Goal: Information Seeking & Learning: Learn about a topic

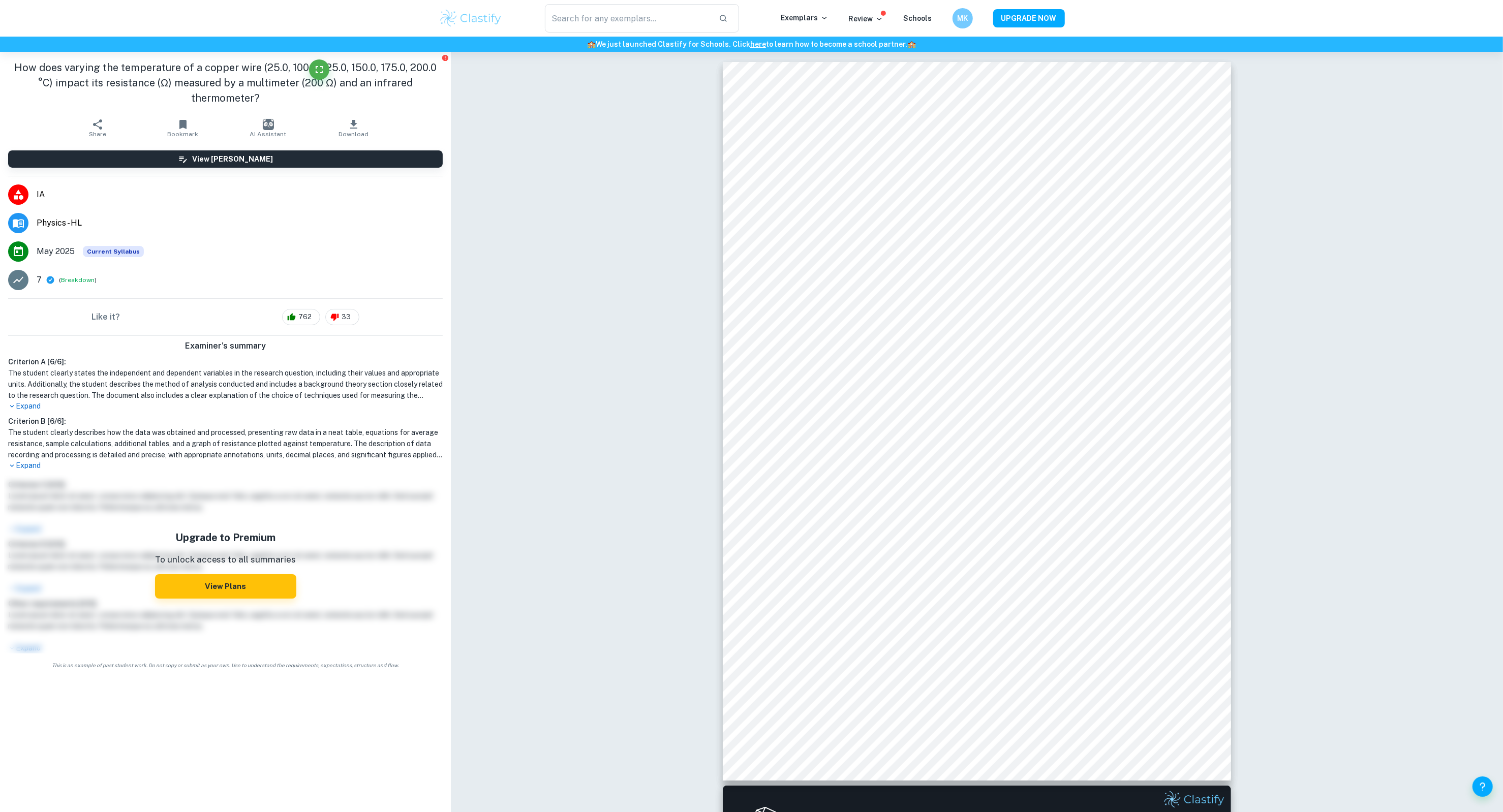
click at [470, 28] on img at bounding box center [470, 18] width 64 height 21
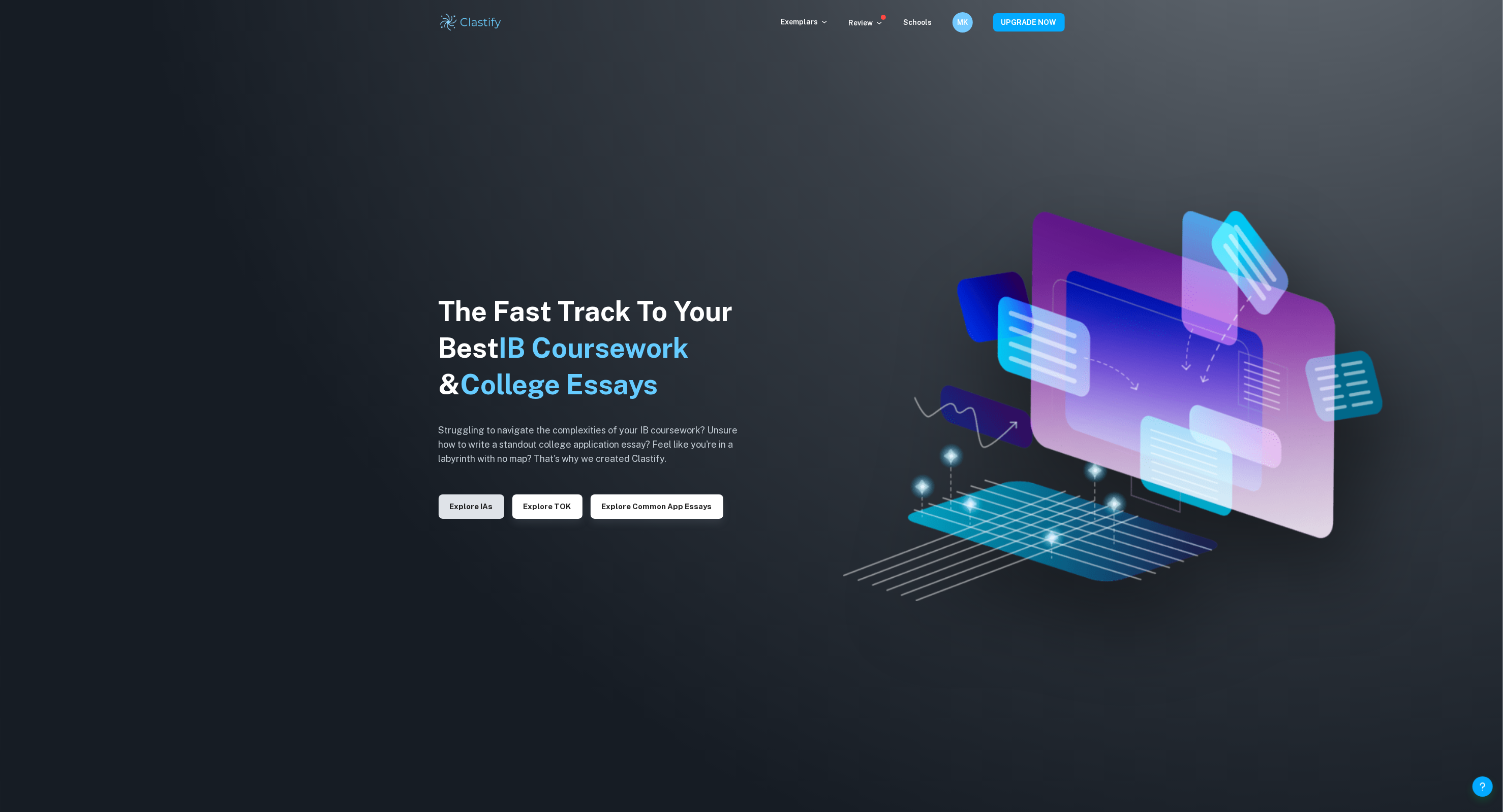
click at [484, 510] on button "Explore IAs" at bounding box center [471, 506] width 66 height 25
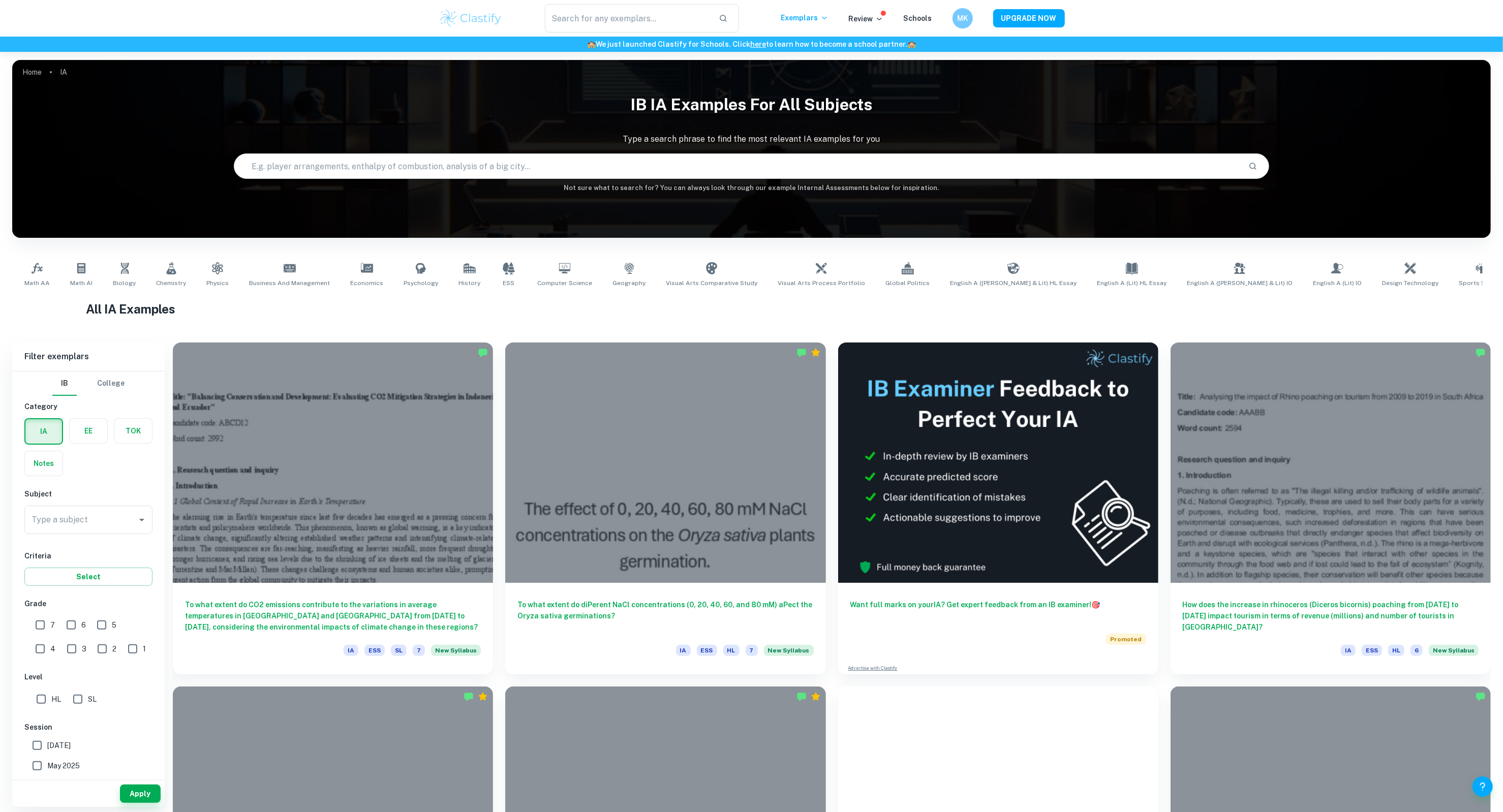
click at [574, 163] on input "text" at bounding box center [737, 166] width 1005 height 29
type input "copper wire"
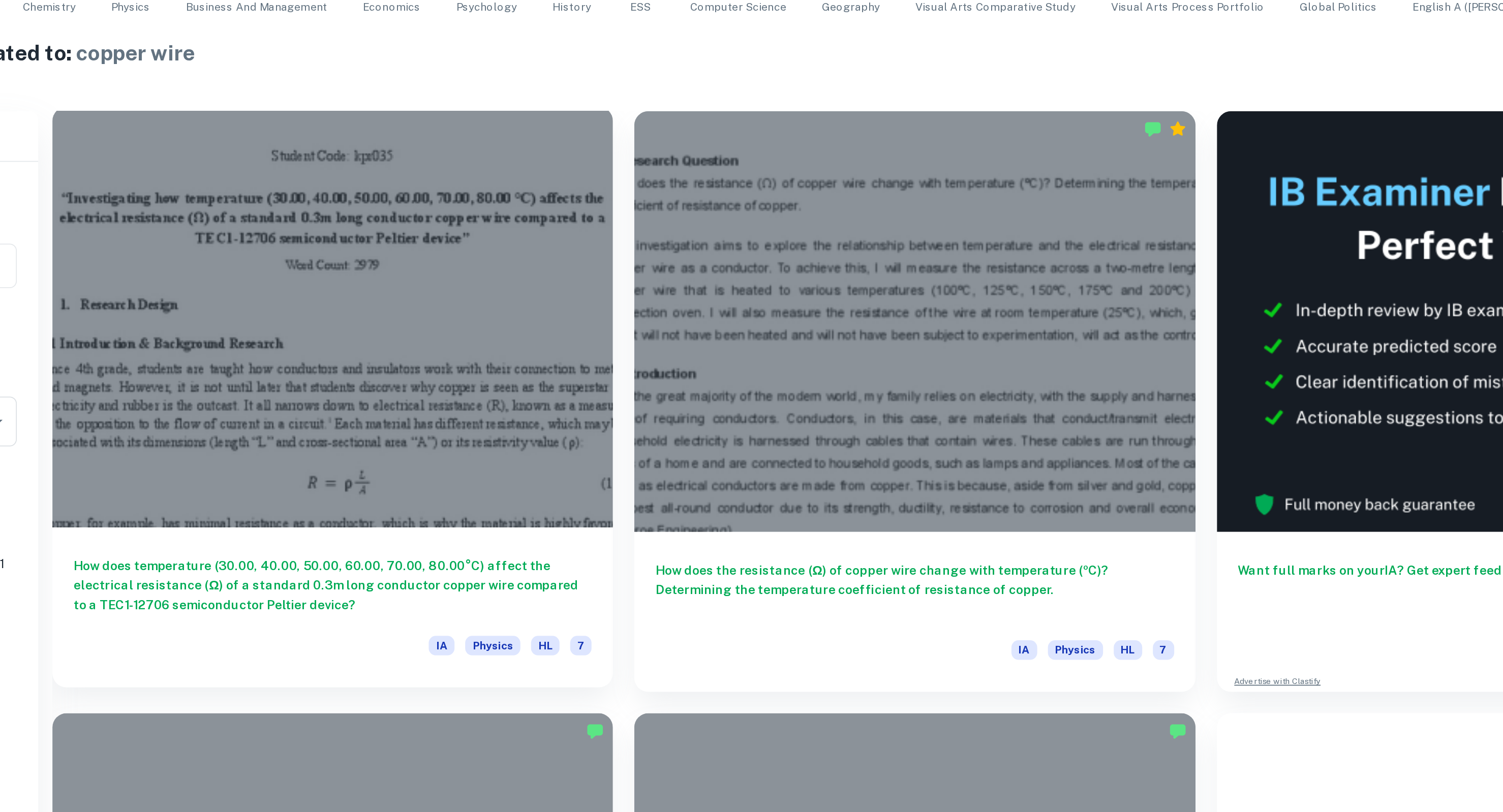
click at [412, 604] on h6 "How does temperature (30.00, 40.00, 50.00, 60.00, 70.00, 80.00°C) affect the el…" at bounding box center [332, 613] width 296 height 33
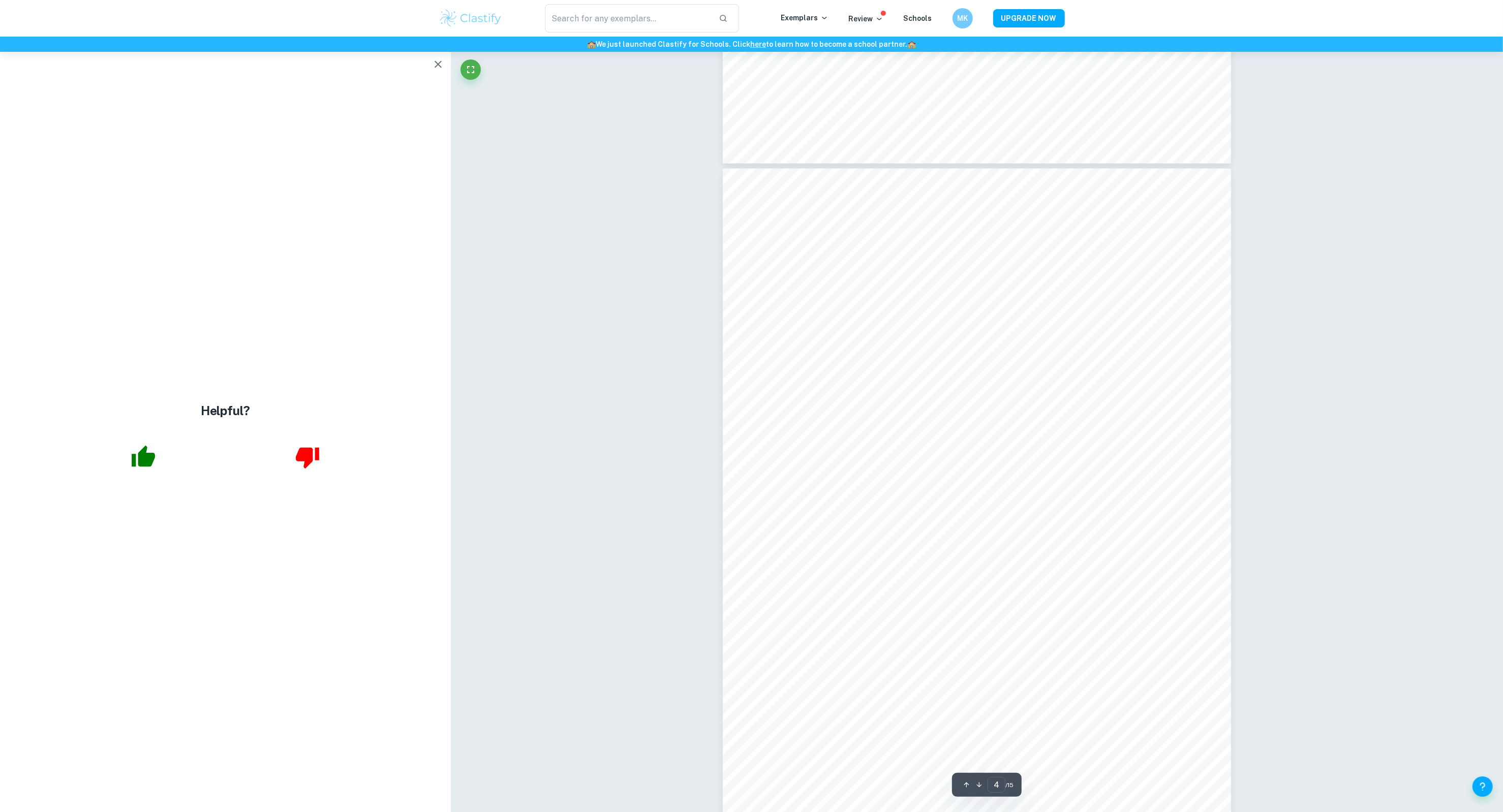
type input "5"
